Goal: Task Accomplishment & Management: Use online tool/utility

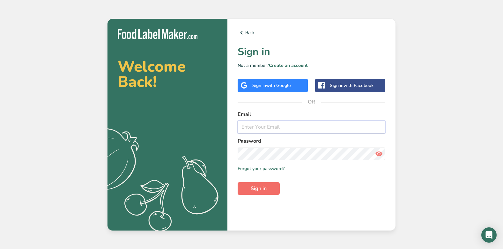
type input "[PERSON_NAME][EMAIL_ADDRESS][DOMAIN_NAME]"
click at [252, 188] on span "Sign in" at bounding box center [259, 189] width 16 height 8
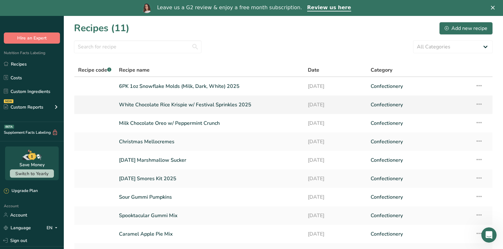
click at [182, 106] on link "White Chocolate Rice Krispie w/ Festival Sprinkles 2025" at bounding box center [209, 104] width 181 height 13
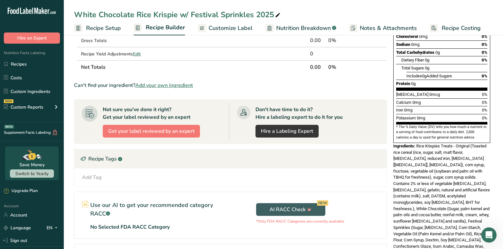
scroll to position [128, 0]
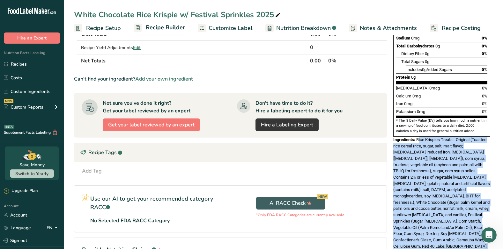
drag, startPoint x: 479, startPoint y: 224, endPoint x: 418, endPoint y: 122, distance: 119.0
click at [418, 137] on div "Ingredients: Rice Krispies Treats - Original (Toasted rice cereal (rice, sugar,…" at bounding box center [441, 196] width 97 height 119
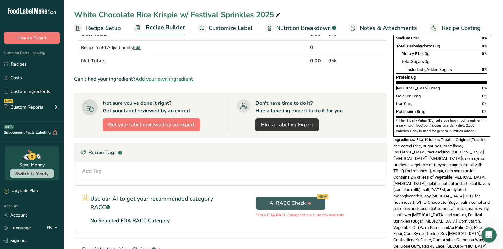
drag, startPoint x: 418, startPoint y: 122, endPoint x: 413, endPoint y: 125, distance: 5.3
click at [413, 137] on span "Ingredients:" at bounding box center [404, 139] width 22 height 5
click at [417, 137] on span "Rice Krispies Treats - Original (Toasted rice cereal (rice, sugar, salt, malt f…" at bounding box center [441, 196] width 97 height 118
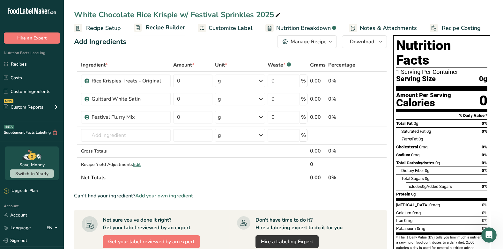
scroll to position [0, 0]
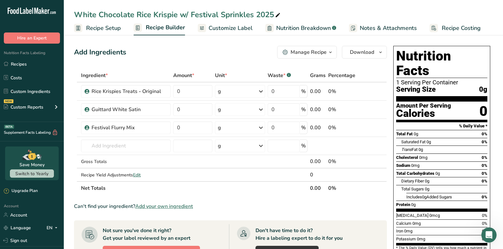
click at [216, 29] on span "Customize Label" at bounding box center [231, 28] width 44 height 9
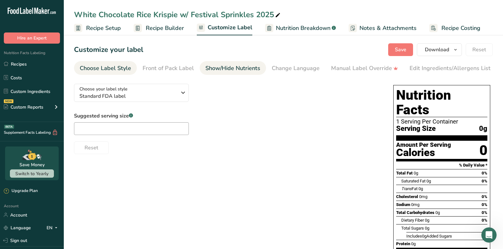
click at [219, 71] on div "Show/Hide Nutrients" at bounding box center [232, 68] width 55 height 9
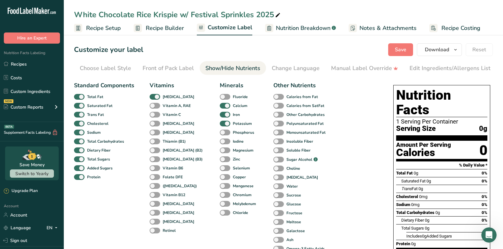
scroll to position [0, 52]
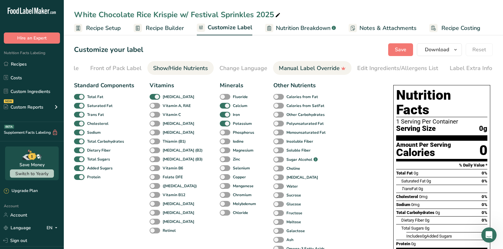
click at [282, 70] on div "Manual Label Override" at bounding box center [312, 68] width 67 height 9
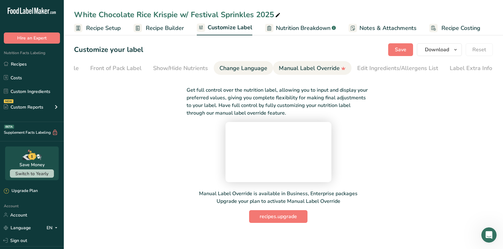
click at [248, 63] on link "Change Language" at bounding box center [243, 68] width 48 height 14
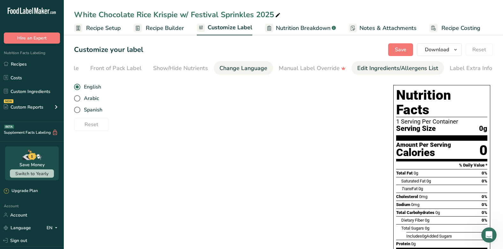
click at [361, 62] on link "Edit Ingredients/Allergens List" at bounding box center [397, 68] width 81 height 14
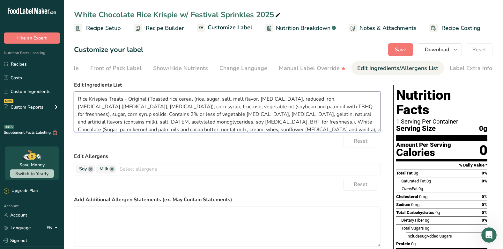
click at [147, 100] on textarea "Rice Krispies Treats - Original (Toasted rice cereal (rice, sugar, salt, malt f…" at bounding box center [227, 112] width 306 height 41
drag, startPoint x: 106, startPoint y: 100, endPoint x: 115, endPoint y: 117, distance: 19.7
click at [106, 102] on textarea "Rice Krispies Treats -(Toasted rice cereal (rice, sugar, salt, malt flavor, [ME…" at bounding box center [227, 112] width 306 height 41
click at [119, 101] on textarea "Rice Krispie Treats -(Toasted rice cereal (rice, sugar, salt, malt flavor, [MED…" at bounding box center [227, 112] width 306 height 41
click at [121, 99] on textarea "Rice Krispie Treat -(Toasted rice cereal (rice, sugar, salt, malt flavor, [MEDI…" at bounding box center [227, 112] width 306 height 41
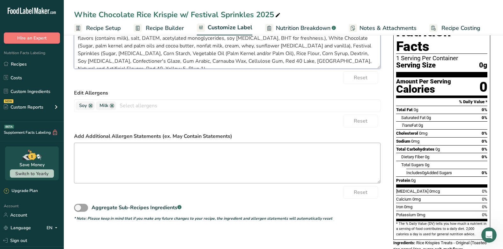
scroll to position [64, 0]
type textarea "Rice Krispie Treat - (Toasted rice cereal (rice, sugar, salt, malt flavor, [MED…"
click at [176, 166] on textarea at bounding box center [227, 163] width 306 height 41
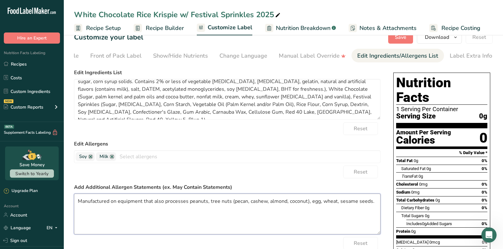
scroll to position [0, 0]
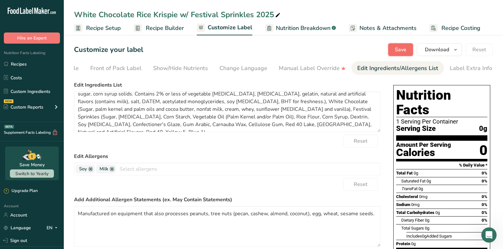
click at [402, 52] on span "Save" at bounding box center [400, 50] width 11 height 8
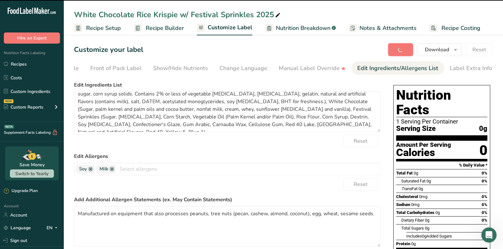
type textarea "Manufactured on equipment that also processes peanuts, tree nuts (pecan, cashew…"
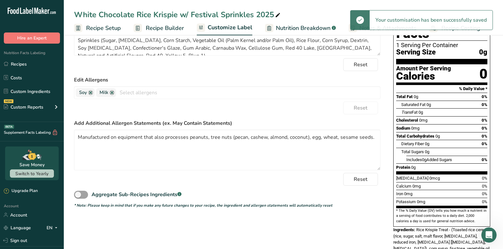
scroll to position [190, 0]
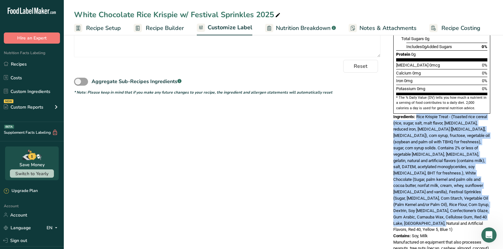
drag, startPoint x: 482, startPoint y: 204, endPoint x: 417, endPoint y: 106, distance: 116.6
click at [417, 114] on div "Ingredients: Rice Krispie Treat - (Toasted rice cereal (rice, sugar, salt, malt…" at bounding box center [441, 173] width 97 height 119
copy span "Rice Krispie Treat - (Toasted rice cereal (rice, sugar, salt, malt flavor, [MED…"
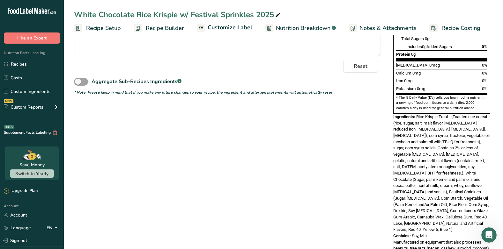
click at [165, 191] on div "Choose your label style Standard FDA label USA (FDA) Standard FDA label Tabular…" at bounding box center [283, 77] width 419 height 376
